Goal: Book appointment/travel/reservation

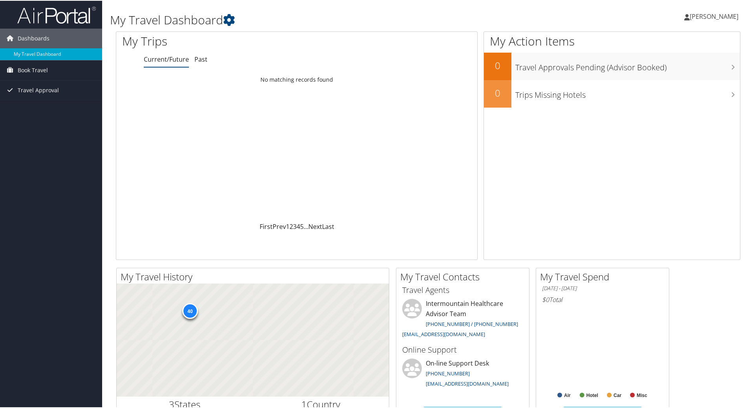
click at [20, 88] on span "Travel Approval" at bounding box center [38, 90] width 41 height 20
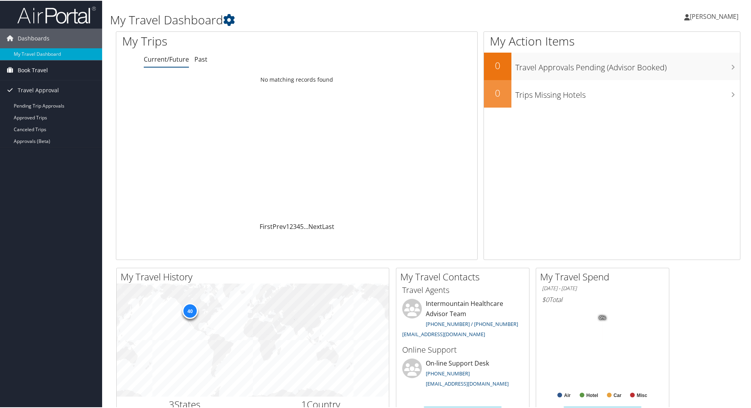
click at [29, 64] on span "Book Travel" at bounding box center [33, 70] width 30 height 20
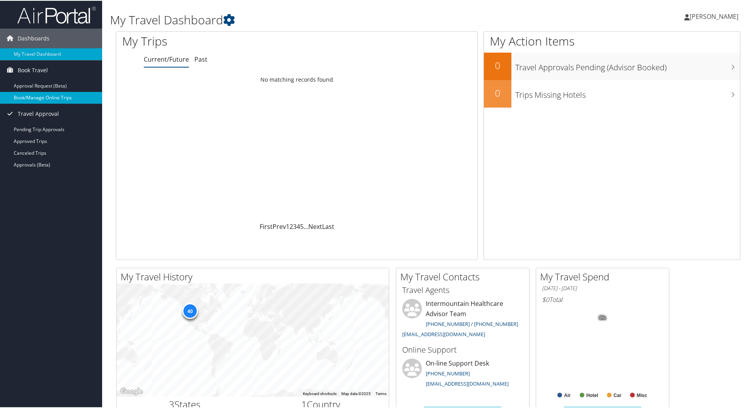
click at [44, 95] on link "Book/Manage Online Trips" at bounding box center [51, 97] width 102 height 12
